Goal: Information Seeking & Learning: Understand process/instructions

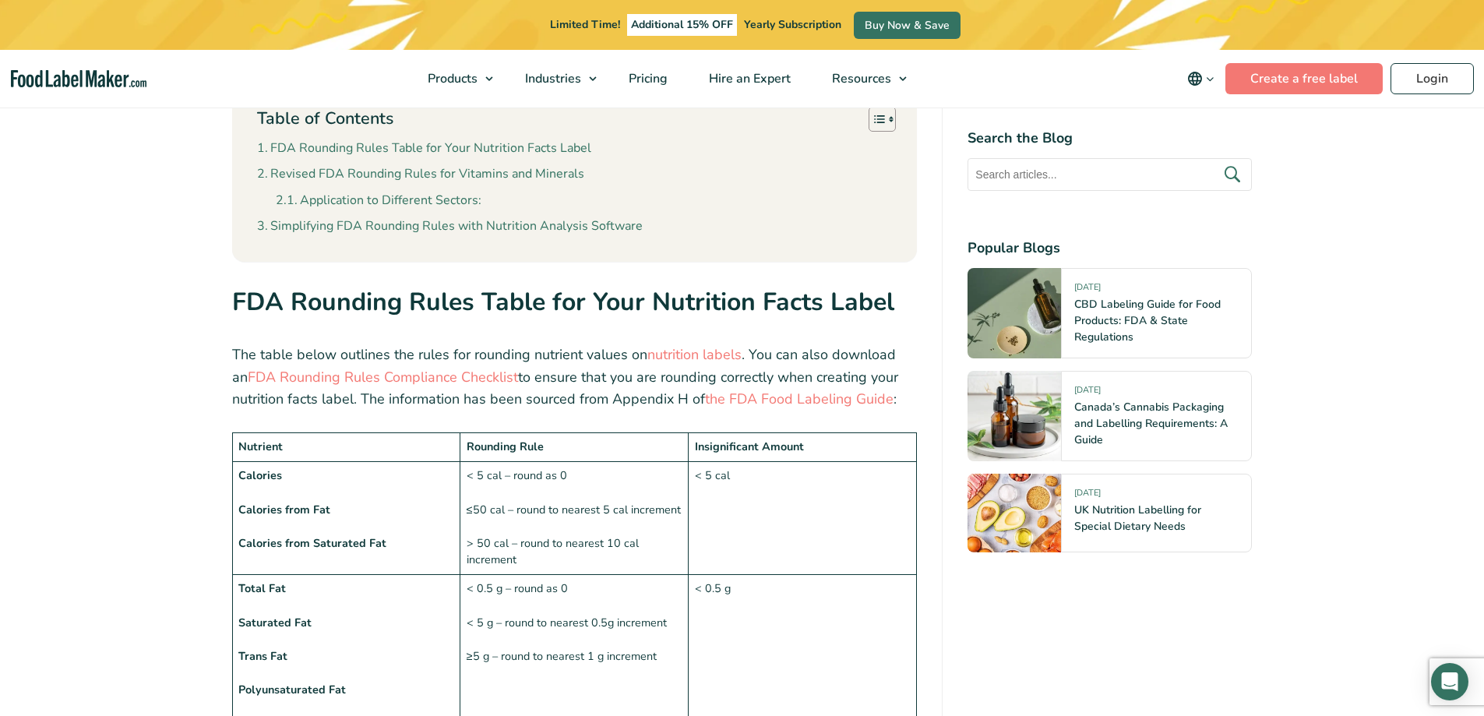
scroll to position [1169, 0]
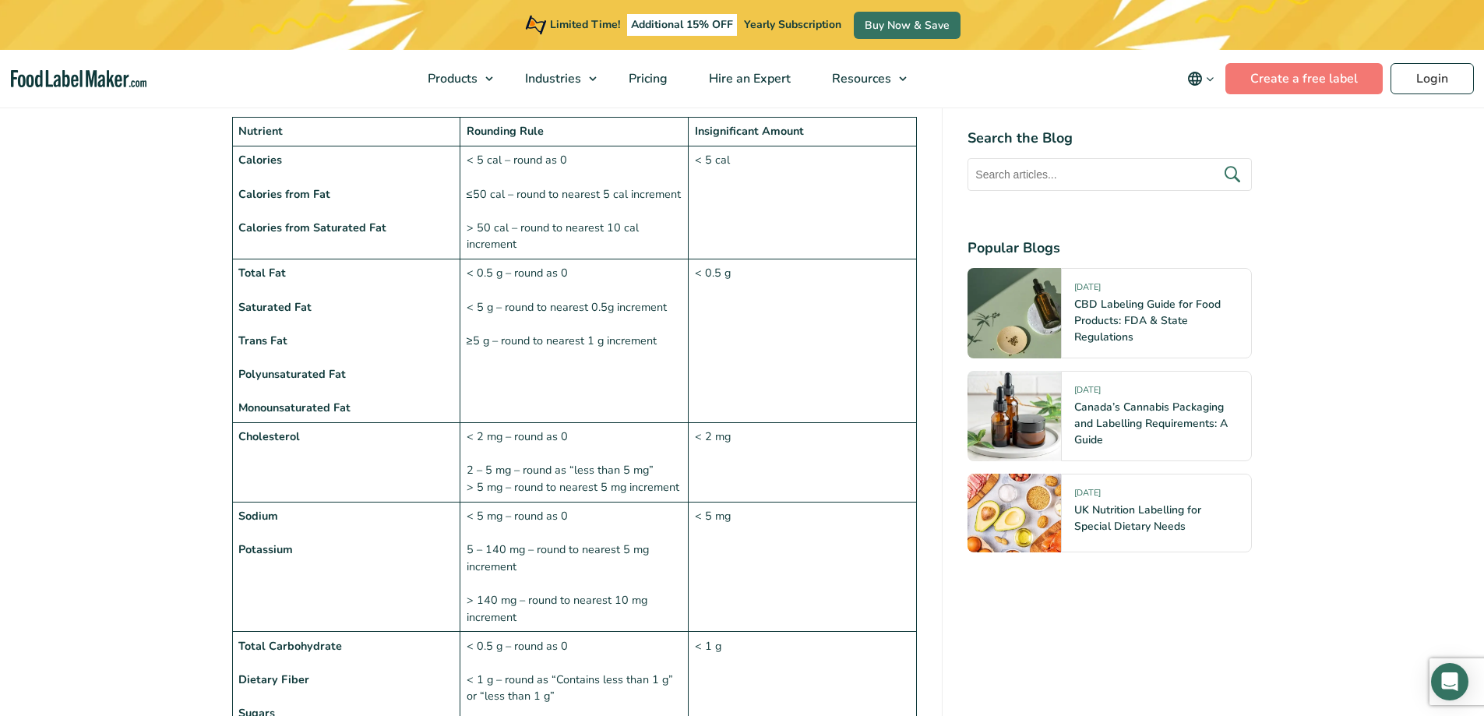
click at [245, 123] on strong "Nutrient" at bounding box center [260, 131] width 44 height 16
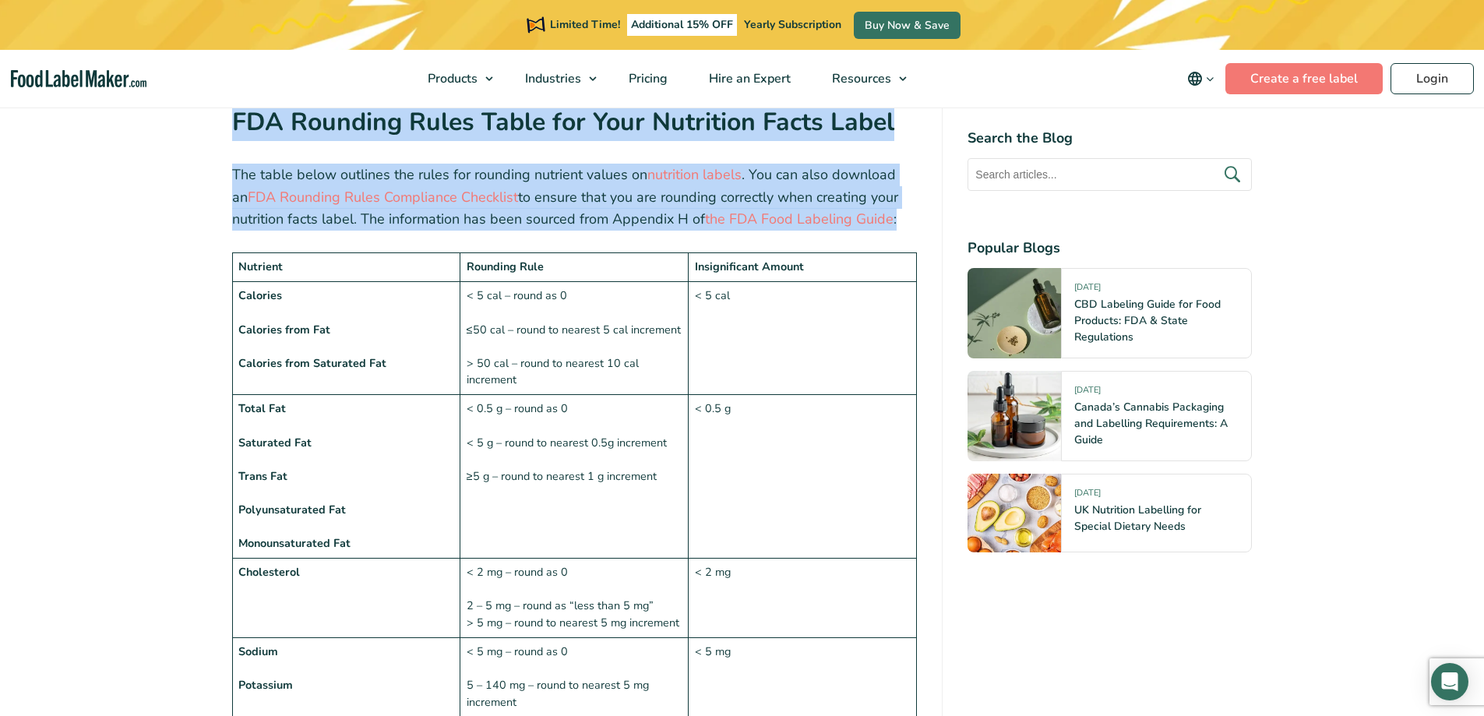
scroll to position [141, 0]
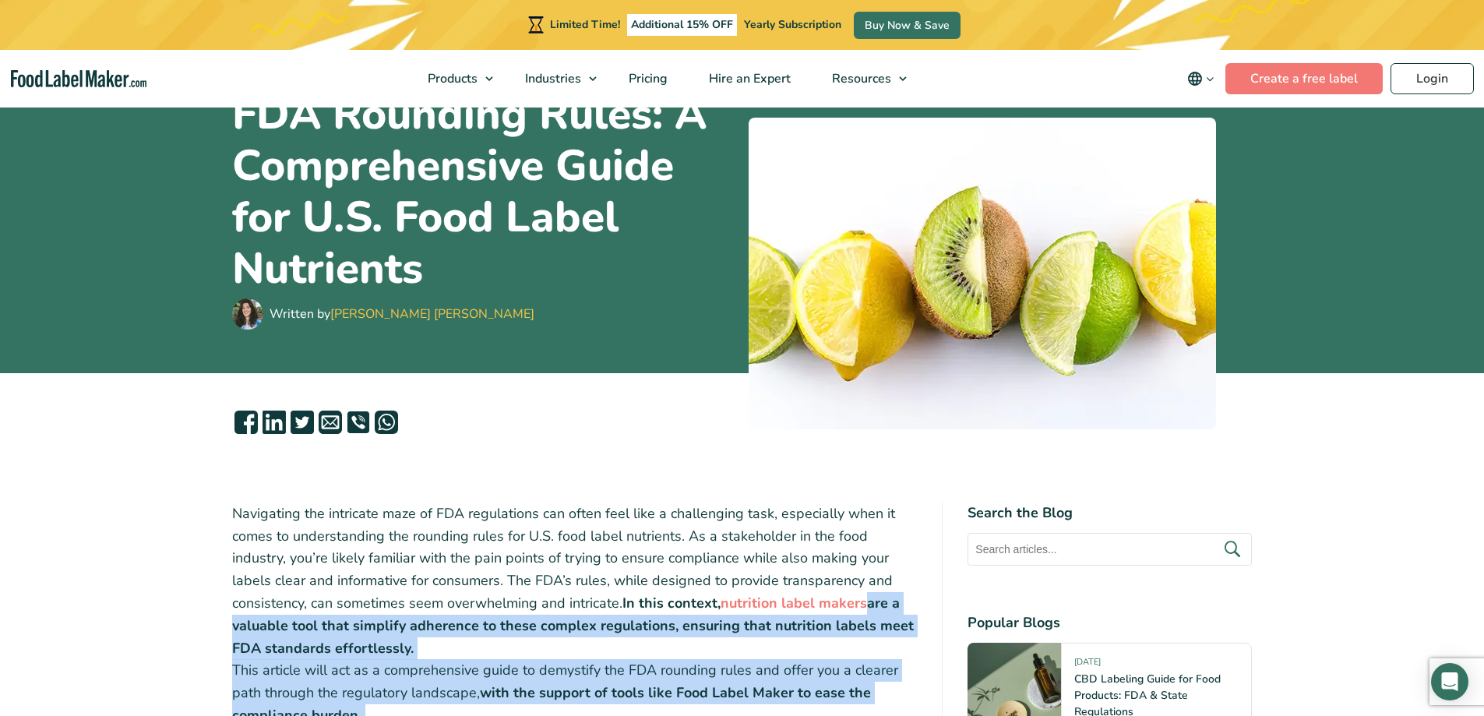
drag, startPoint x: 237, startPoint y: 123, endPoint x: 841, endPoint y: 647, distance: 799.2
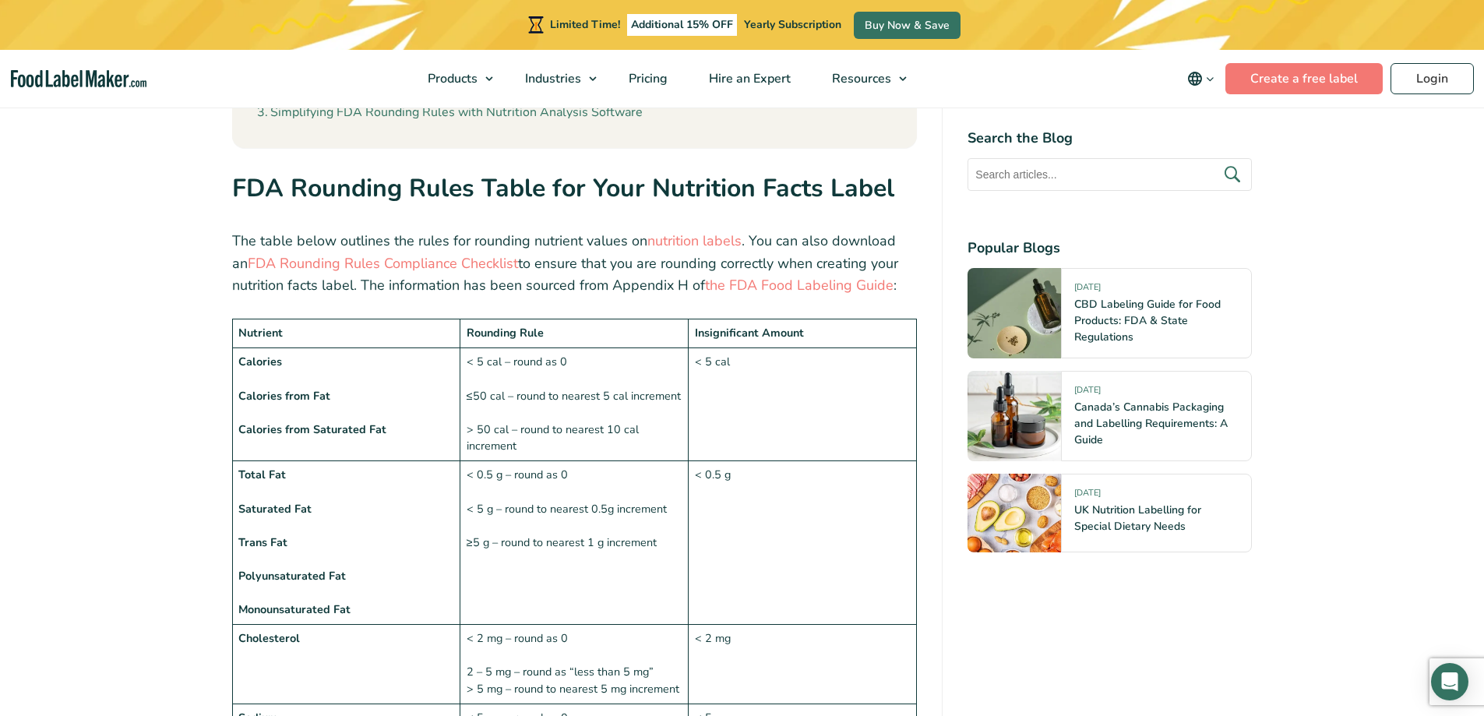
scroll to position [998, 0]
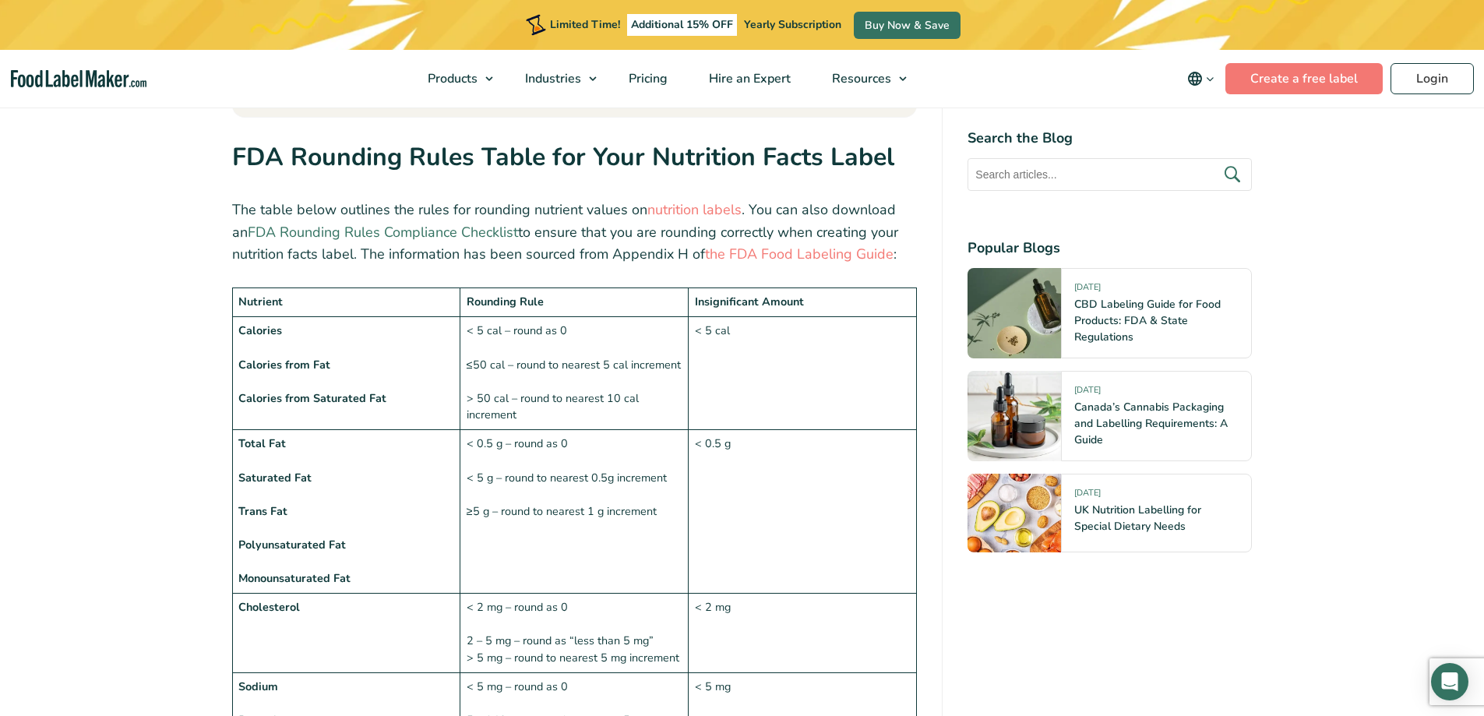
click at [384, 228] on link "FDA Rounding Rules Compliance Checklist" at bounding box center [383, 232] width 270 height 19
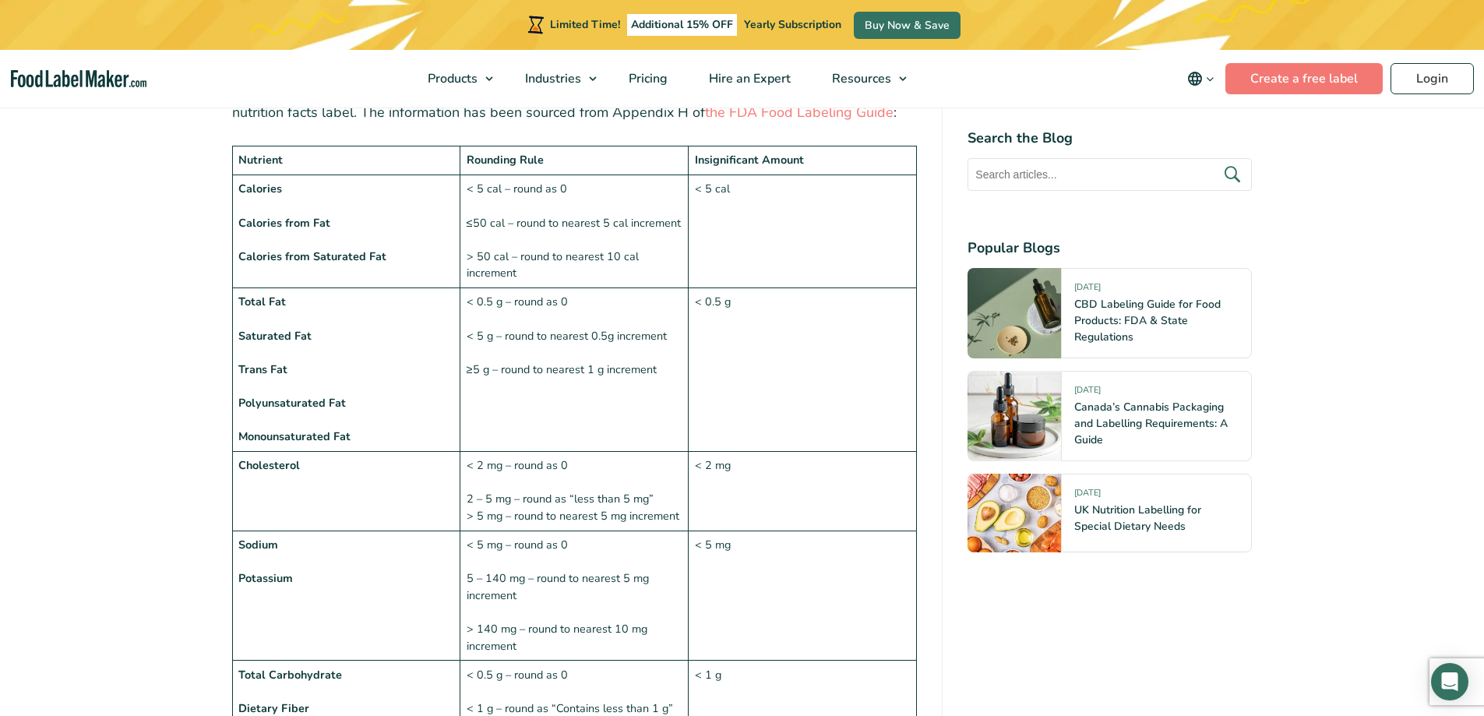
scroll to position [1154, 0]
